Goal: Navigation & Orientation: Find specific page/section

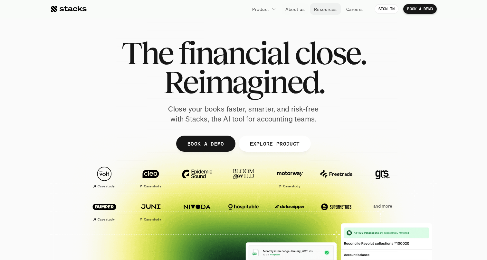
click at [315, 11] on p "Resources" at bounding box center [325, 9] width 23 height 7
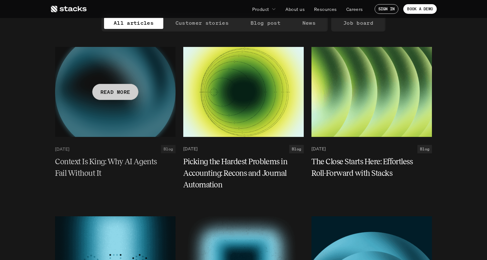
scroll to position [71, 0]
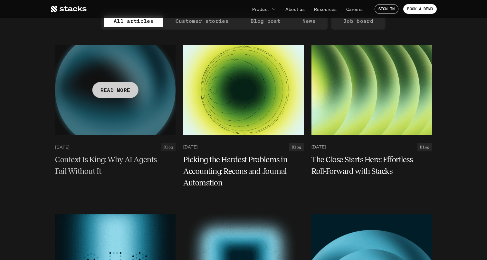
click at [118, 89] on p "READ MORE" at bounding box center [115, 89] width 30 height 9
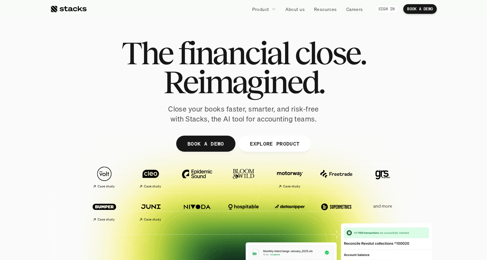
click at [381, 7] on p "SIGN IN" at bounding box center [386, 9] width 16 height 5
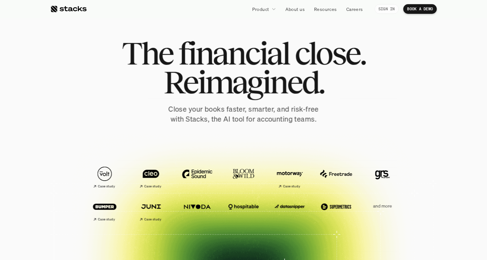
click at [393, 10] on p "SIGN IN" at bounding box center [386, 9] width 16 height 5
